Goal: Task Accomplishment & Management: Complete application form

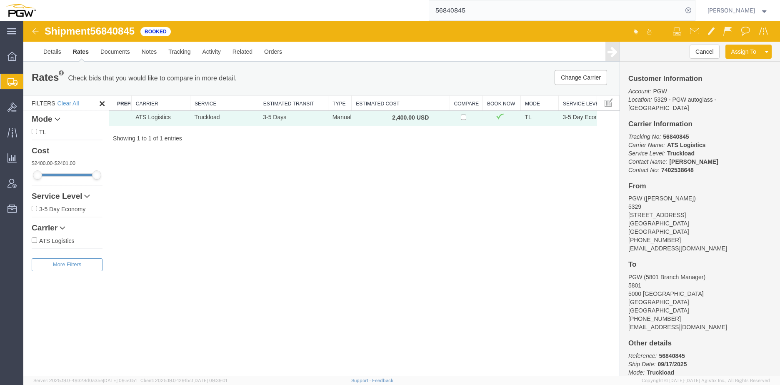
click at [314, 156] on div "Shipment 56840845 1 of 1 Booked Details Rates Documents Notes Tracking Activity…" at bounding box center [401, 198] width 756 height 355
click at [0, 0] on span "Create from Template" at bounding box center [0, 0] width 0 height 0
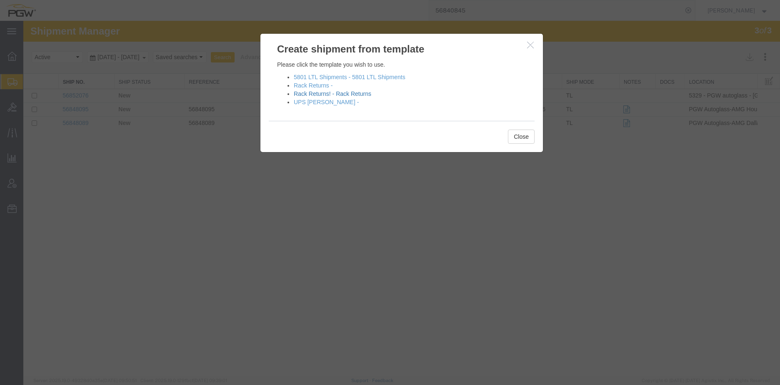
click at [338, 92] on link "Rack Returns! - Rack Returns" at bounding box center [332, 93] width 77 height 7
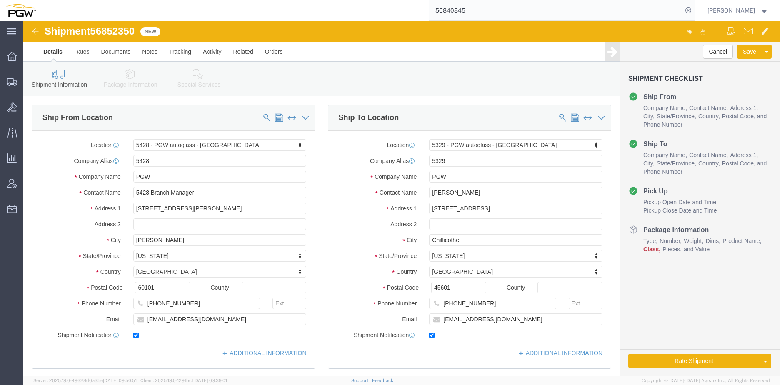
select select "28281"
select select "28253"
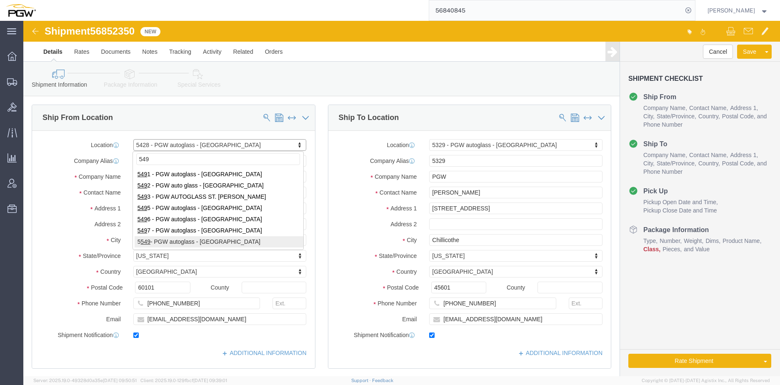
type input "549"
select select "28365"
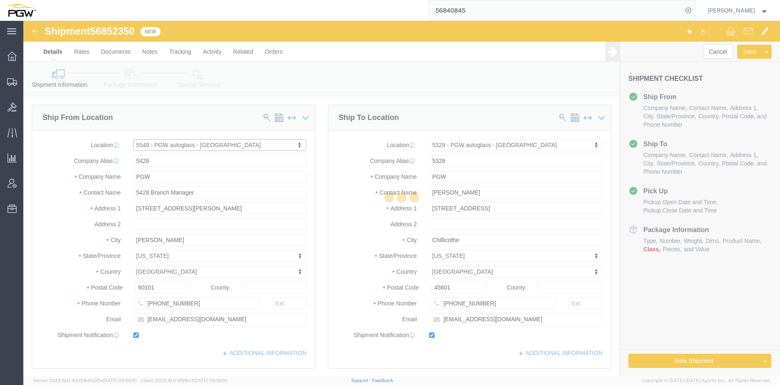
type input "5549"
type input "5549 Branch Manager"
type input "[STREET_ADDRESS]"
type input "Westwood"
type input "02090"
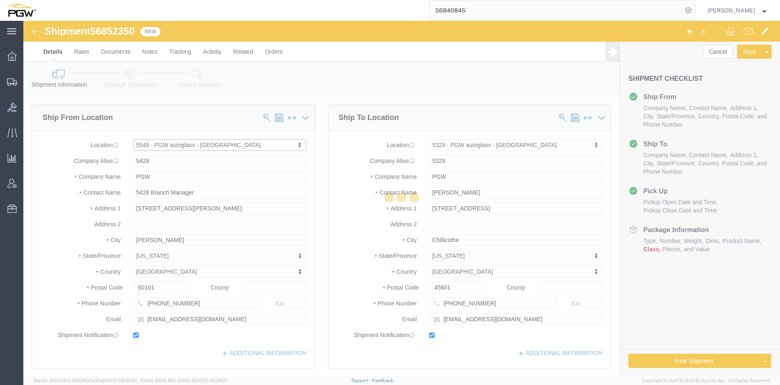
type input "[PHONE_NUMBER]"
type input "[EMAIL_ADDRESS][DOMAIN_NAME]"
select select "MA"
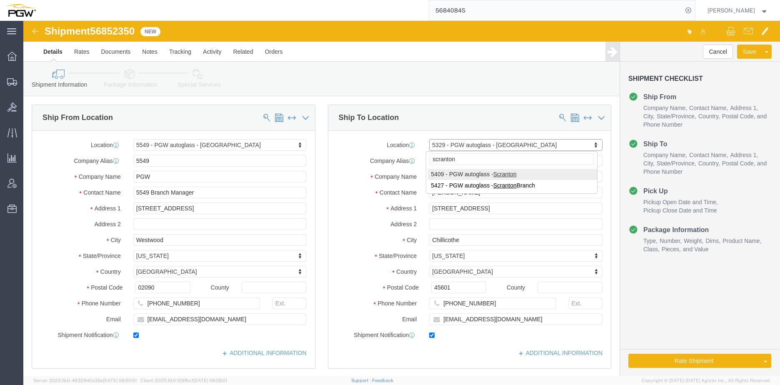
type input "scranton"
select select "61931"
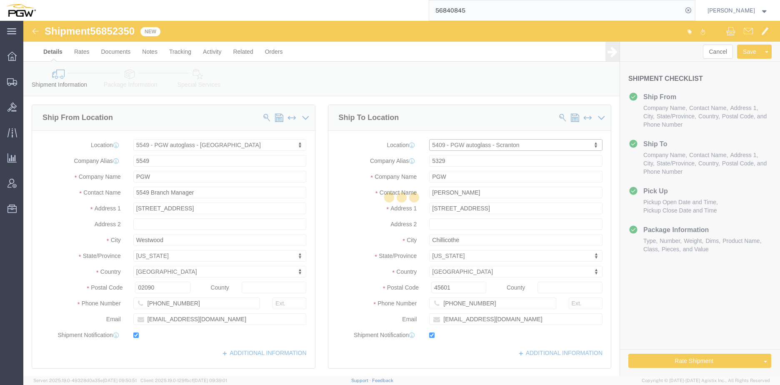
type input "5409"
type input "5409 Branch Manager"
type input "[STREET_ADDRESS]"
type input "Pittston"
type input "18640"
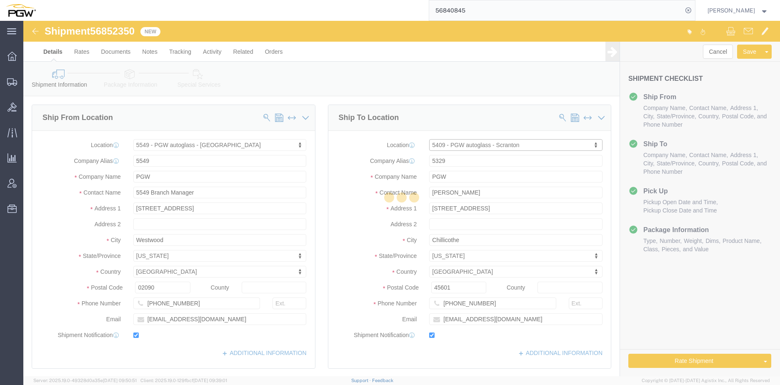
type input "[PHONE_NUMBER]"
type input "[EMAIL_ADDRESS][DOMAIN_NAME]"
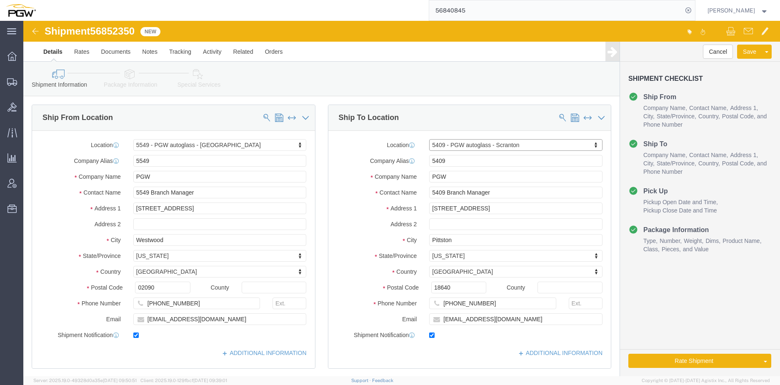
select select "PA"
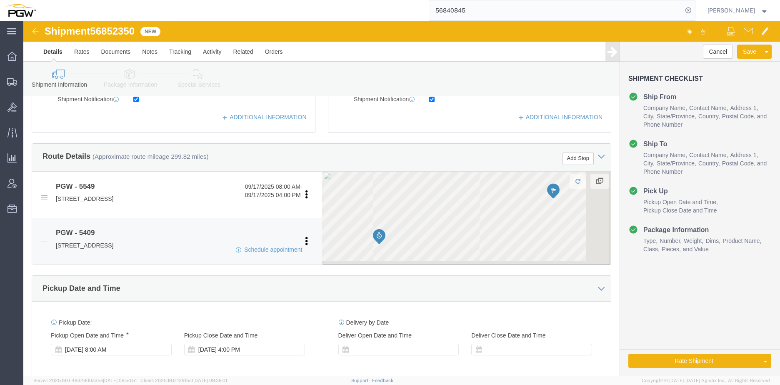
scroll to position [250, 0]
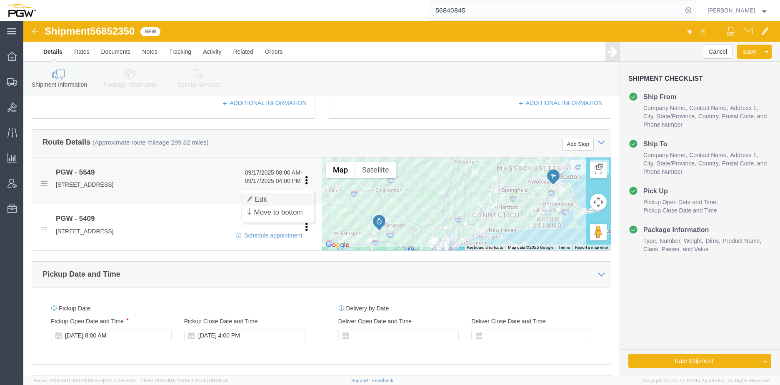
click link "Edit"
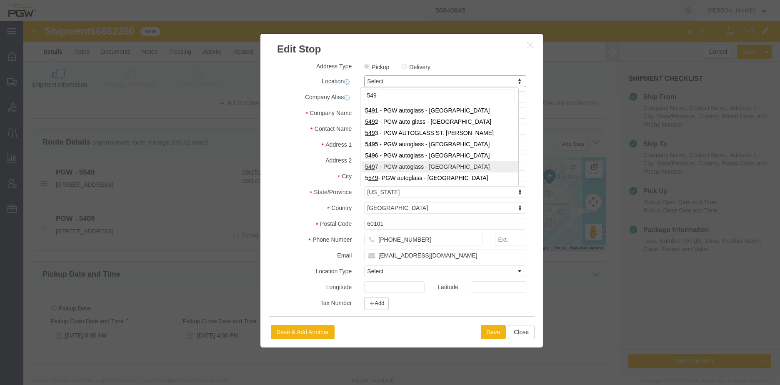
type input "549"
select select "28365"
type input "5549"
type input "5549 Branch Manager"
type input "[STREET_ADDRESS]"
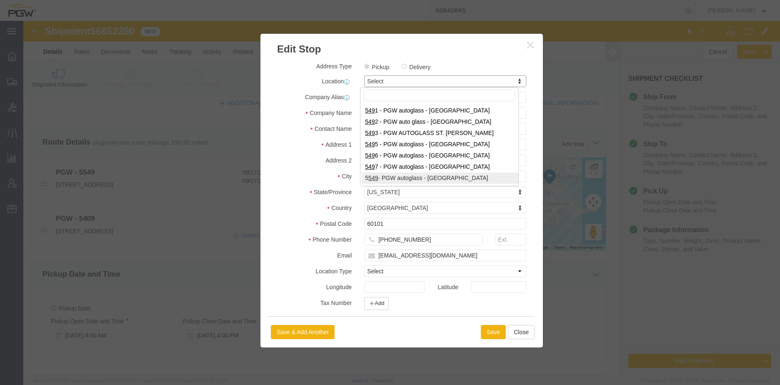
type input "Westwood"
type input "02090"
type input "[PHONE_NUMBER]"
type input "[EMAIL_ADDRESS][DOMAIN_NAME]"
select select "MA"
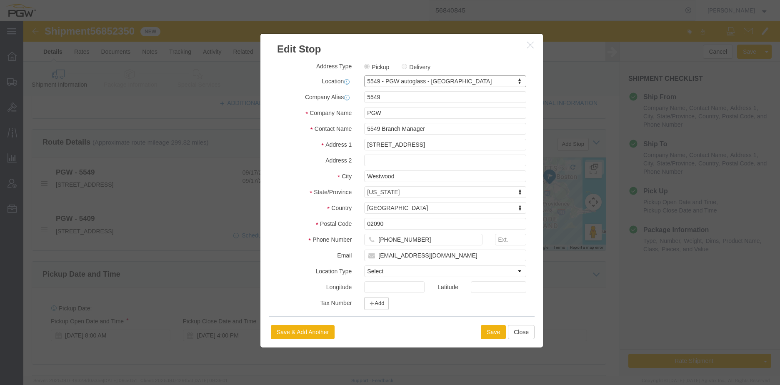
scroll to position [87, 0]
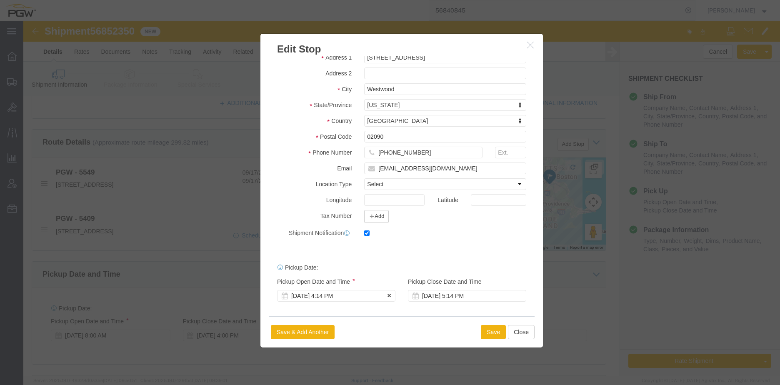
click div "[DATE] 4:14 PM"
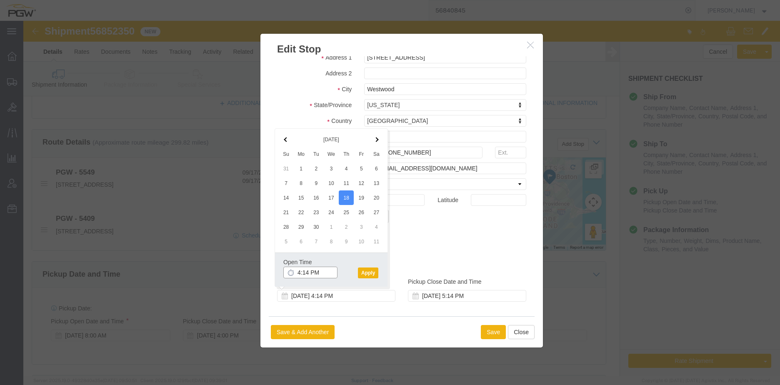
click input "4:14 PM"
type input "9:30 am"
click button "Apply"
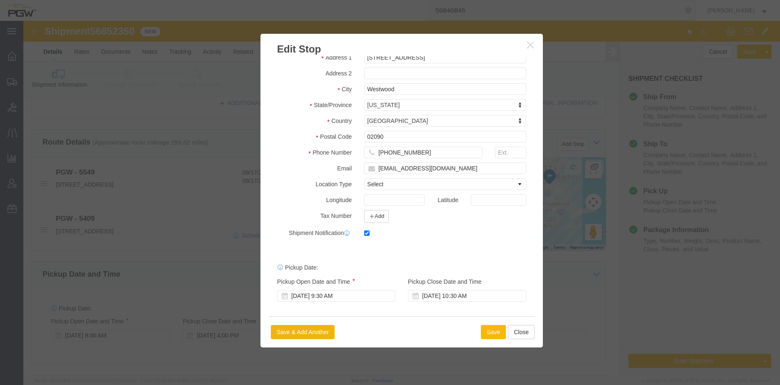
click button "Save"
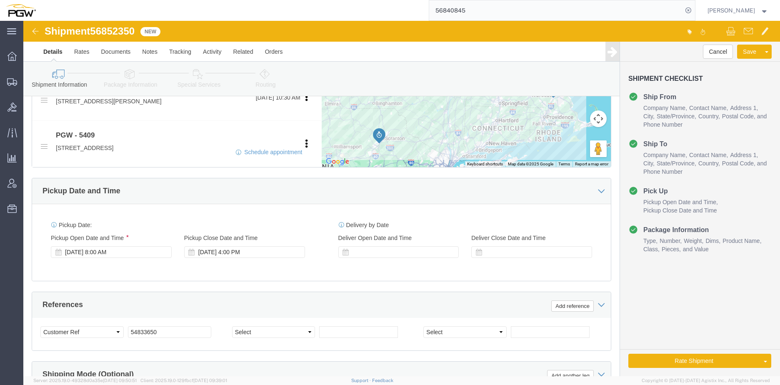
scroll to position [292, 0]
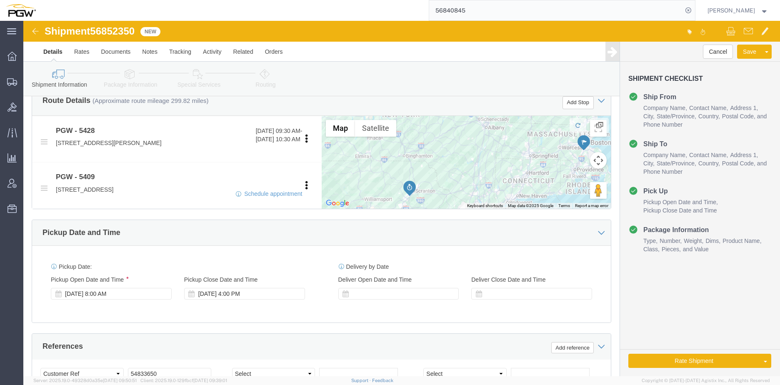
drag, startPoint x: 93, startPoint y: 272, endPoint x: 105, endPoint y: 254, distance: 22.1
click div "[DATE] 8:00 AM"
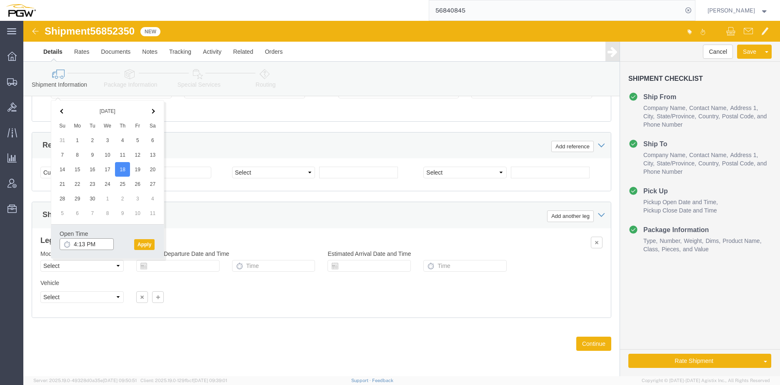
click input "4:13 PM"
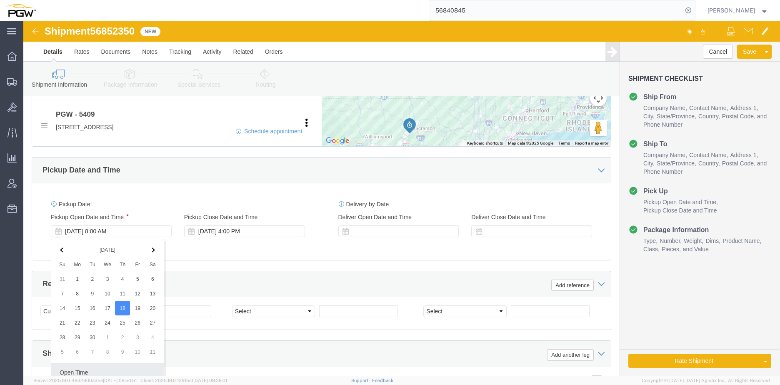
scroll to position [451, 0]
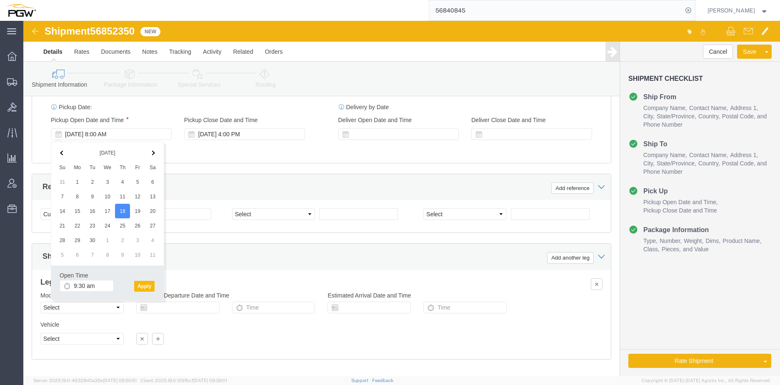
type input "9:30 AM"
click button "Apply"
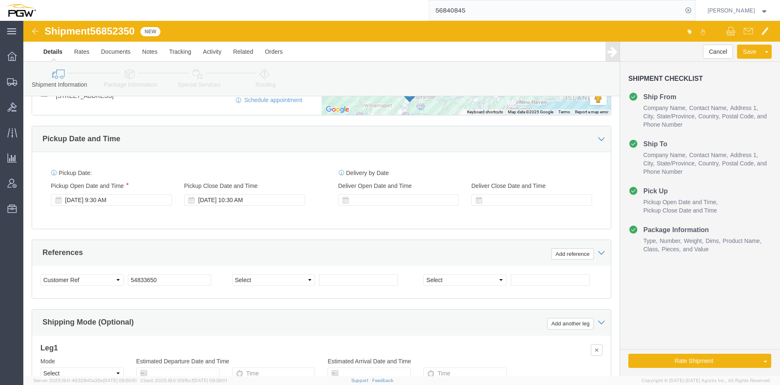
scroll to position [326, 0]
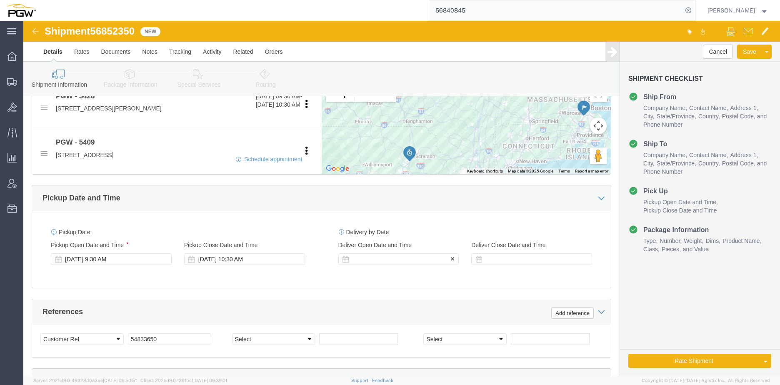
click div
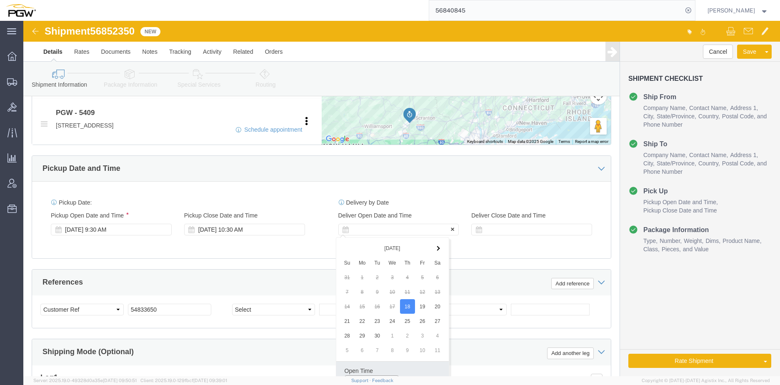
scroll to position [409, 0]
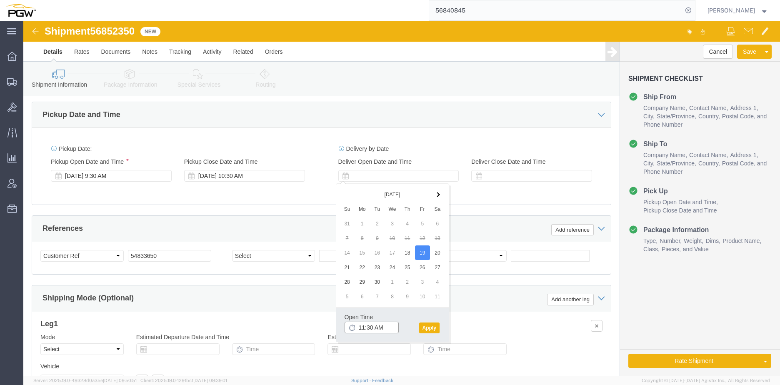
click input "11:30 AM"
type input "8:30 AM"
click button "Apply"
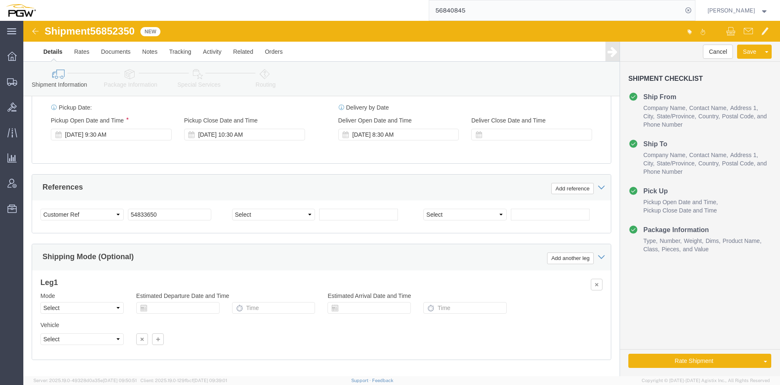
scroll to position [458, 0]
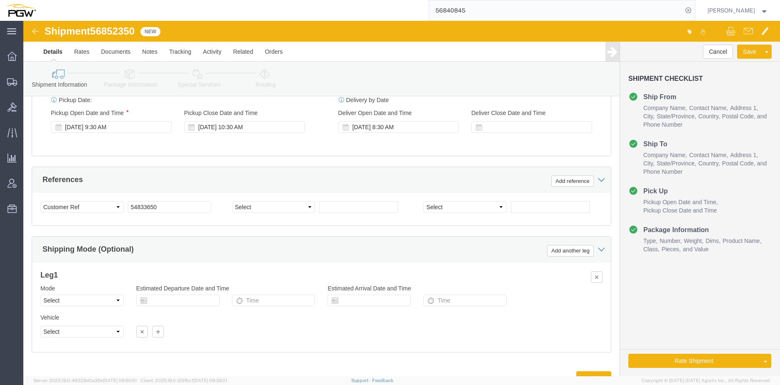
click span "56852350"
copy span "56852350"
click input "54833650"
drag, startPoint x: 158, startPoint y: 189, endPoint x: 64, endPoint y: 182, distance: 94.0
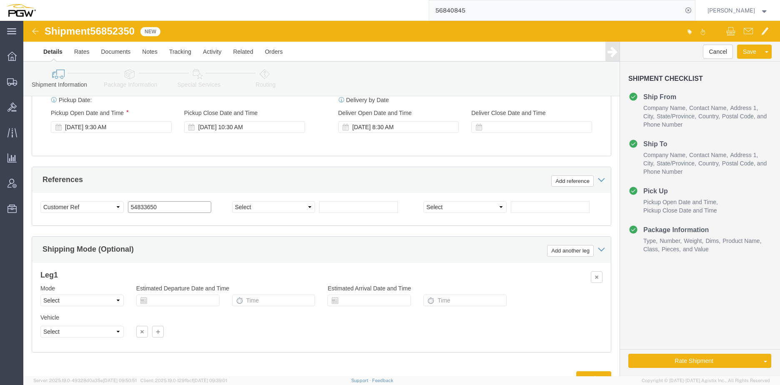
click div "Select Account Type Activity ID Airline Appointment Number ASN Batch Request # …"
paste input "68523"
click input "56852350"
type input "56852350"
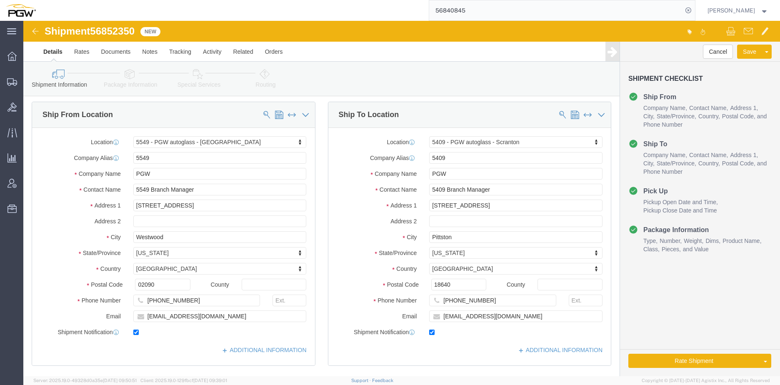
scroll to position [0, 0]
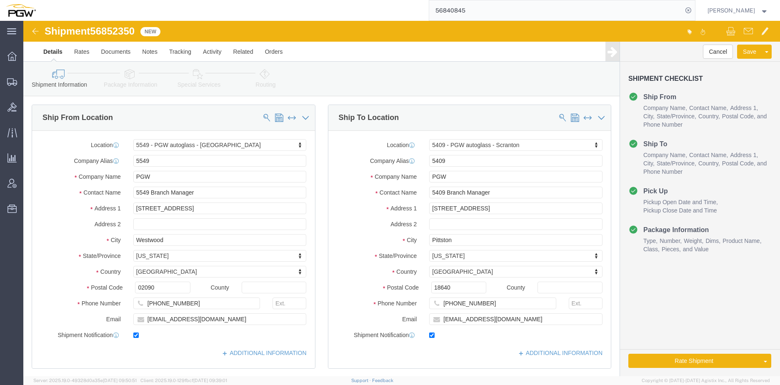
click icon
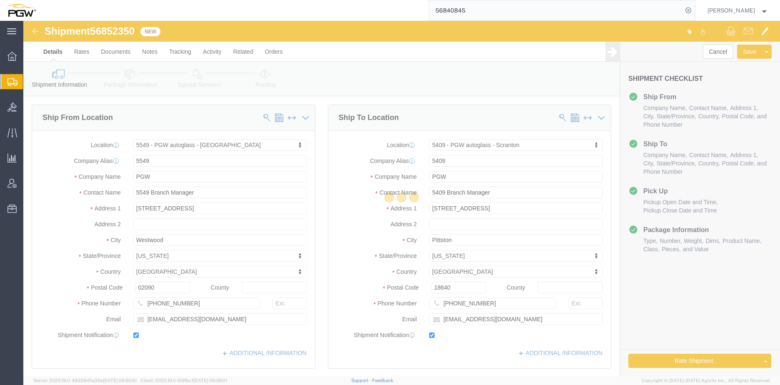
select select
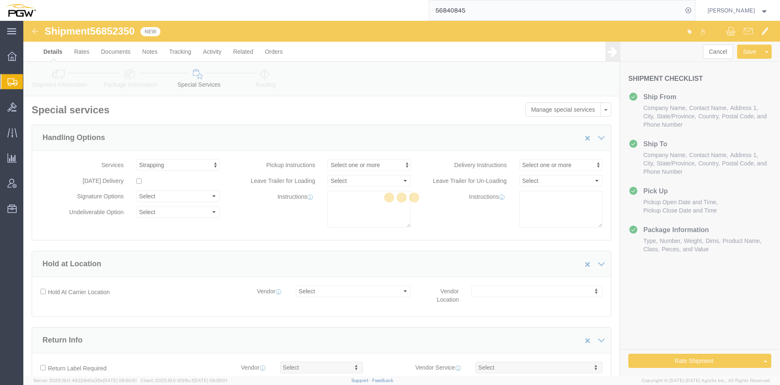
select select "COSTCENTER"
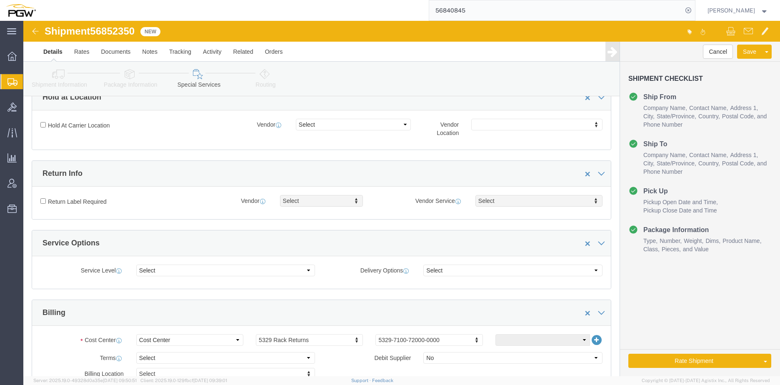
scroll to position [250, 0]
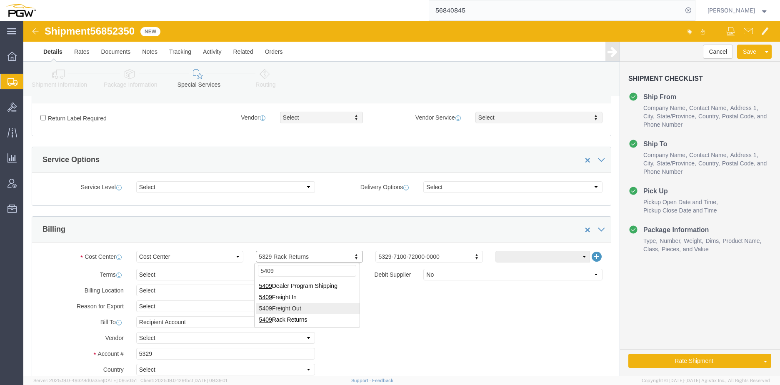
type input "5409"
click input "5329"
drag, startPoint x: 132, startPoint y: 336, endPoint x: 45, endPoint y: 324, distance: 88.0
click div "Billing Location Select Select My Profile Location 5303 - PGW autoglass - Corpo…"
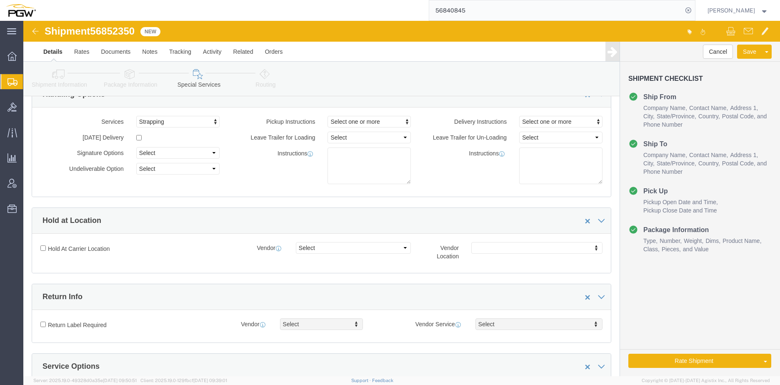
scroll to position [167, 0]
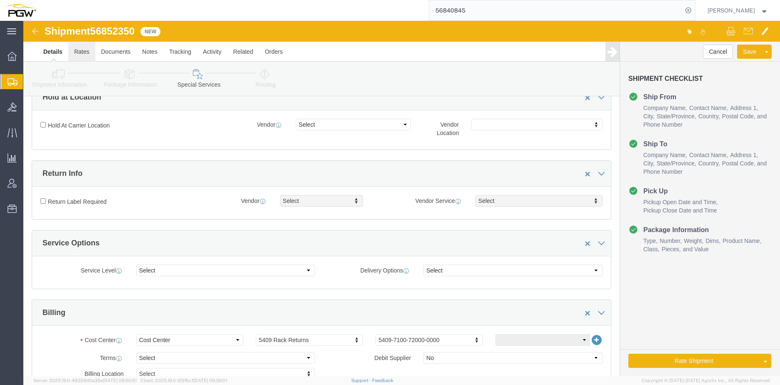
type input "5409"
click link "Rates"
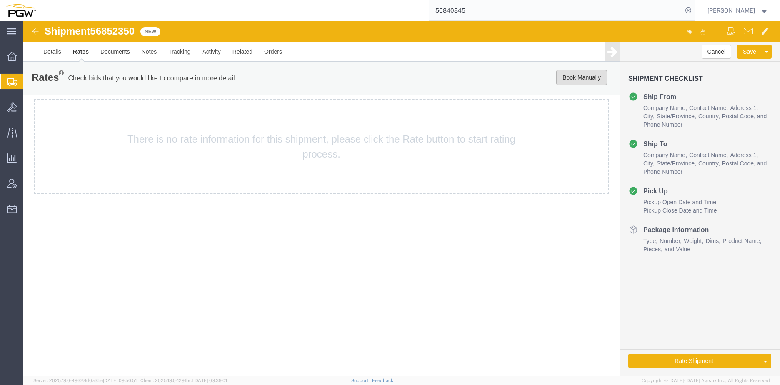
click at [578, 74] on button "Book Manually" at bounding box center [581, 77] width 51 height 15
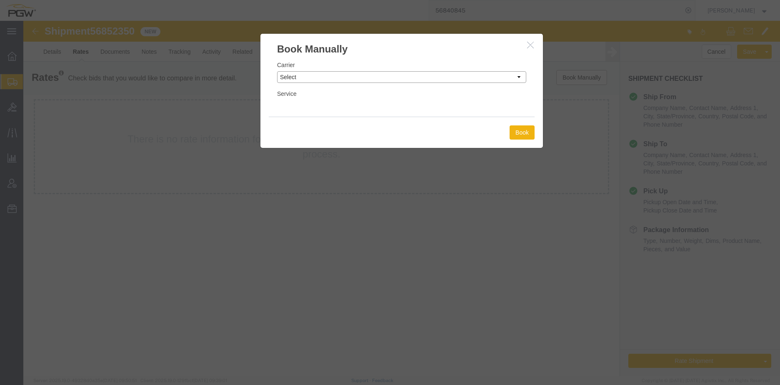
click at [294, 80] on select "Select Add New Carrier (and default service) A. [PERSON_NAME] Inc ABF Freight S…" at bounding box center [401, 77] width 249 height 12
select select "18694"
click at [277, 71] on select "Select Add New Carrier (and default service) A. [PERSON_NAME] Inc ABF Freight S…" at bounding box center [401, 77] width 249 height 12
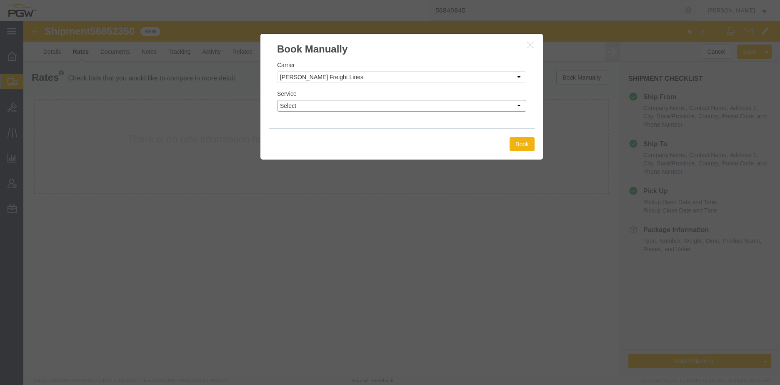
click at [289, 102] on select "Select TL Standard 3 - 5 Day" at bounding box center [401, 106] width 249 height 12
select select "35748"
click at [277, 100] on select "Select TL Standard 3 - 5 Day" at bounding box center [401, 106] width 249 height 12
click at [532, 143] on button "Book" at bounding box center [521, 144] width 25 height 14
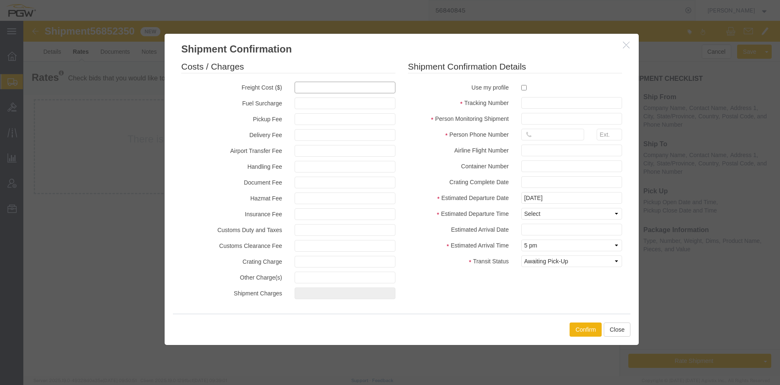
click at [311, 84] on input "text" at bounding box center [344, 88] width 101 height 12
type input "700"
type input "700.00"
click at [523, 89] on input "checkbox" at bounding box center [523, 87] width 5 height 5
checkbox input "true"
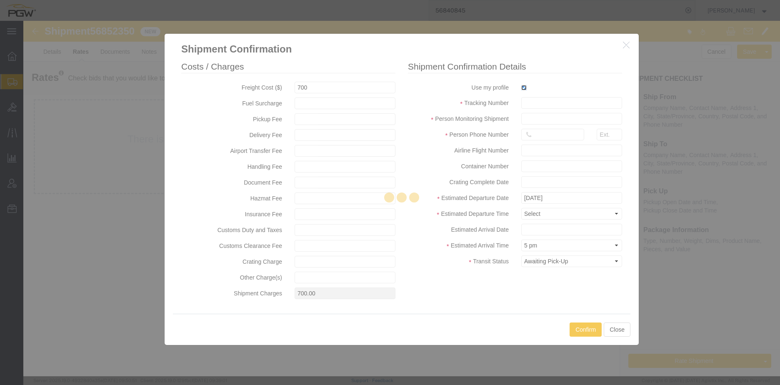
type input "[PERSON_NAME]"
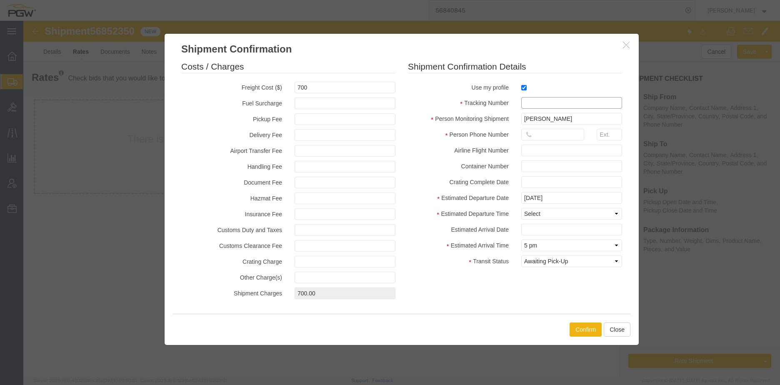
click at [533, 102] on input "text" at bounding box center [571, 103] width 101 height 12
paste input "5"
type input "56852350"
drag, startPoint x: 536, startPoint y: 135, endPoint x: 536, endPoint y: 144, distance: 8.8
click at [536, 135] on input "text" at bounding box center [552, 135] width 63 height 12
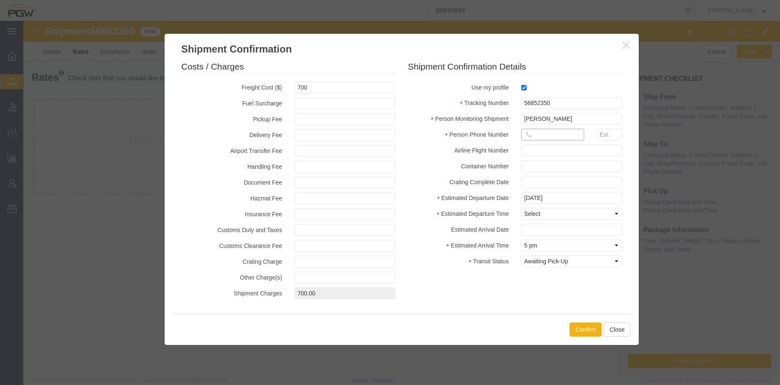
type input "7402538648"
click at [557, 199] on input "[DATE]" at bounding box center [571, 198] width 101 height 12
click at [598, 181] on input "text" at bounding box center [571, 182] width 101 height 12
click at [449, 182] on label "Crating Complete Date" at bounding box center [457, 181] width 113 height 10
click at [551, 212] on select "Select Midnight 1 am 2 am 3 am 4 am 5 am 6 am 7 am 8 am 9 am 10 am 11 am 12 Noo…" at bounding box center [571, 214] width 101 height 12
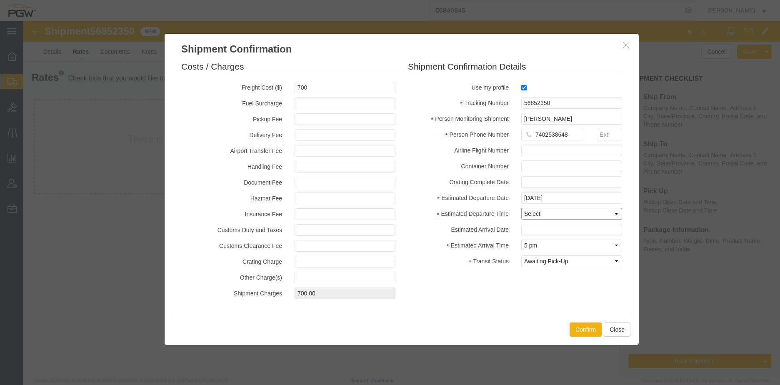
select select "0900"
click at [521, 208] on select "Select Midnight 1 am 2 am 3 am 4 am 5 am 6 am 7 am 8 am 9 am 10 am 11 am 12 Noo…" at bounding box center [571, 214] width 101 height 12
click at [529, 230] on input "text" at bounding box center [571, 230] width 101 height 12
click at [591, 178] on td "19" at bounding box center [589, 175] width 12 height 12
type input "[DATE]"
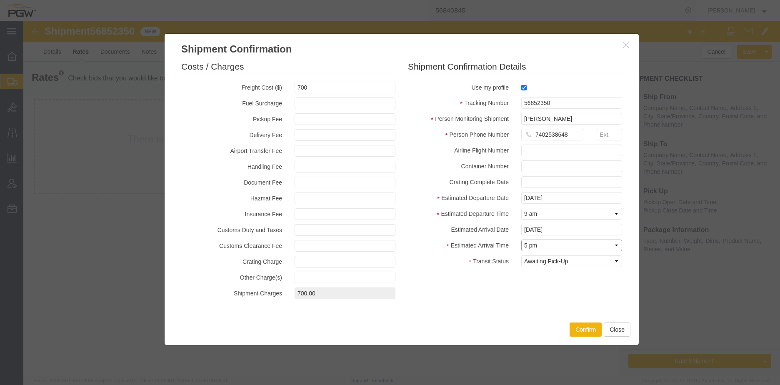
click at [546, 244] on select "Select Midnight 1 am 2 am 3 am 4 am 5 am 6 am 7 am 8 am 9 am 10 am 11 am 12 Noo…" at bounding box center [571, 245] width 101 height 12
select select "0800"
click at [521, 239] on select "Select Midnight 1 am 2 am 3 am 4 am 5 am 6 am 7 am 8 am 9 am 10 am 11 am 12 Noo…" at bounding box center [571, 245] width 101 height 12
click at [581, 327] on button "Confirm" at bounding box center [585, 329] width 32 height 14
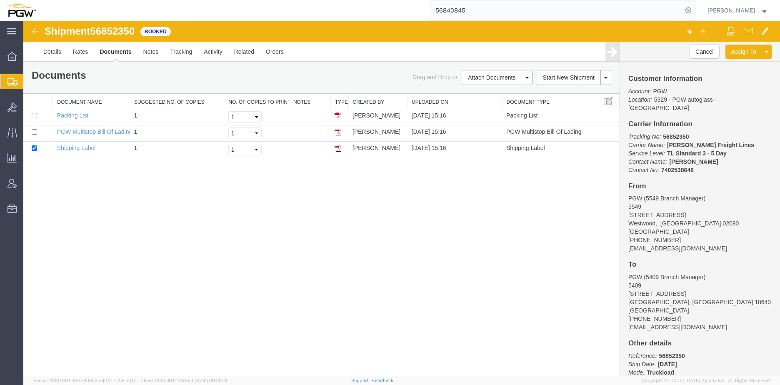
click at [110, 32] on span "56852350" at bounding box center [112, 30] width 45 height 11
copy span "56852350"
click at [109, 131] on link "PGW Multistop Bill Of Lading" at bounding box center [94, 131] width 75 height 7
drag, startPoint x: 86, startPoint y: 132, endPoint x: 108, endPoint y: 130, distance: 22.2
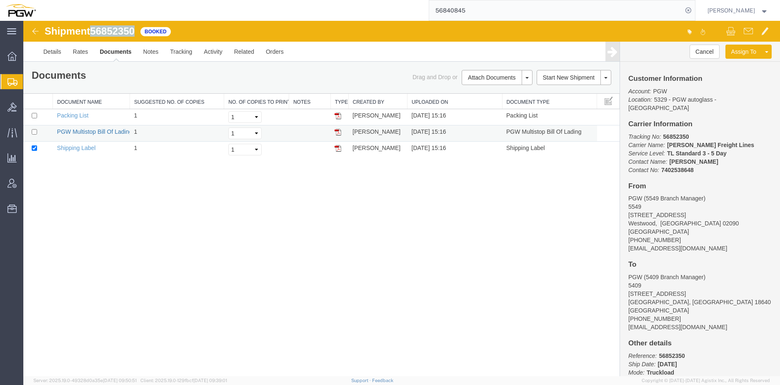
click at [86, 132] on link "PGW Multistop Bill Of Lading" at bounding box center [94, 131] width 75 height 7
